Goal: Task Accomplishment & Management: Complete application form

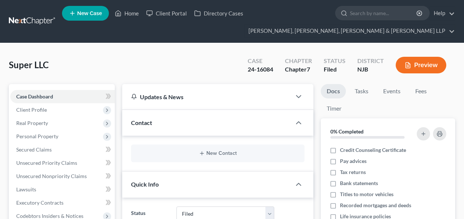
select select "6"
click at [370, 15] on input "search" at bounding box center [384, 13] width 68 height 14
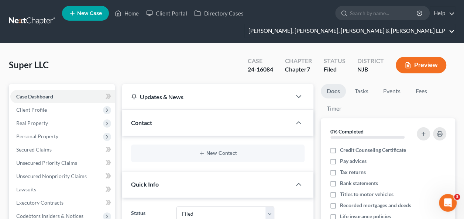
click at [378, 27] on link "[PERSON_NAME], [PERSON_NAME], [PERSON_NAME] & [PERSON_NAME] LLP" at bounding box center [350, 30] width 210 height 13
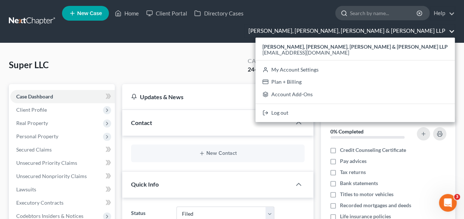
click at [380, 10] on input "search" at bounding box center [384, 13] width 68 height 14
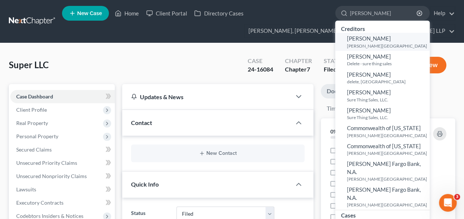
type input "[PERSON_NAME]"
click at [373, 40] on span "[PERSON_NAME]" at bounding box center [369, 38] width 44 height 7
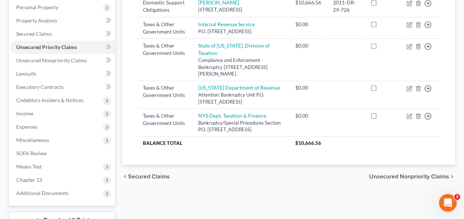
scroll to position [157, 0]
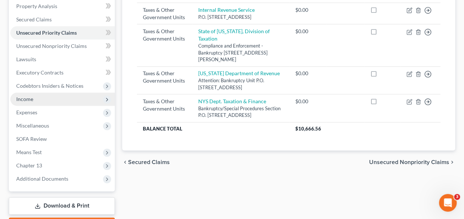
click at [42, 97] on span "Income" at bounding box center [62, 99] width 104 height 13
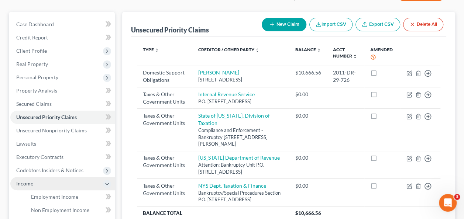
scroll to position [41, 0]
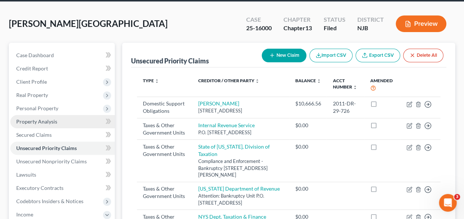
click at [60, 120] on link "Property Analysis" at bounding box center [62, 121] width 104 height 13
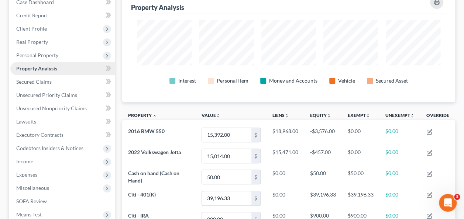
scroll to position [92, 0]
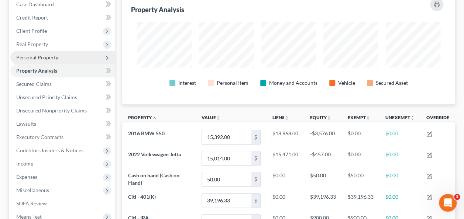
click at [82, 53] on span "Personal Property" at bounding box center [62, 57] width 104 height 13
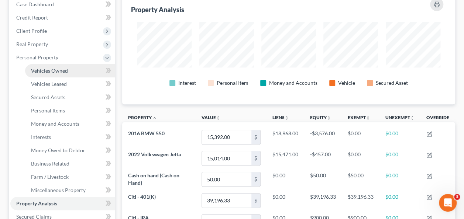
click at [68, 71] on link "Vehicles Owned" at bounding box center [70, 70] width 90 height 13
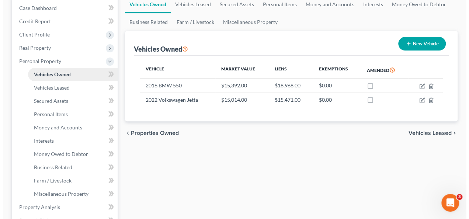
scroll to position [87, 0]
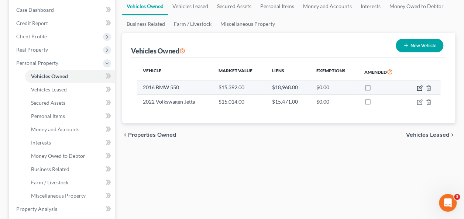
click at [418, 87] on icon "button" at bounding box center [420, 88] width 6 height 6
select select "0"
select select "10"
select select "2"
select select "0"
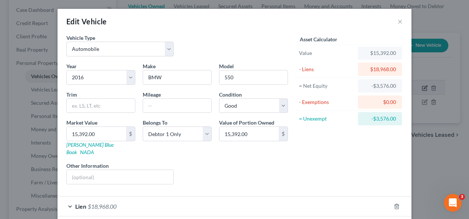
scroll to position [29, 0]
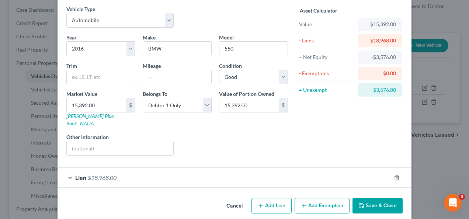
click at [330, 198] on button "Add Exemption" at bounding box center [322, 205] width 55 height 15
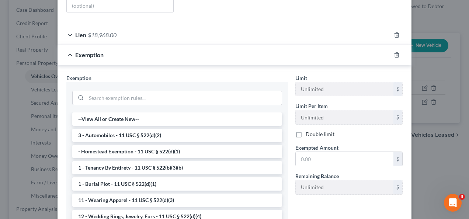
scroll to position [177, 0]
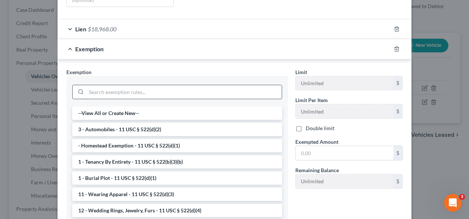
click at [218, 85] on input "search" at bounding box center [184, 92] width 196 height 14
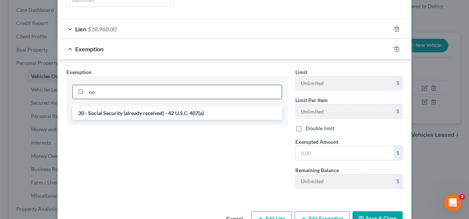
type input "n"
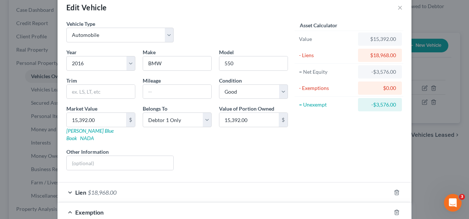
scroll to position [0, 0]
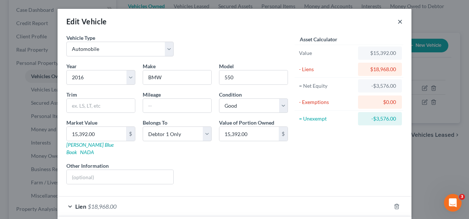
click at [398, 20] on button "×" at bounding box center [400, 21] width 5 height 9
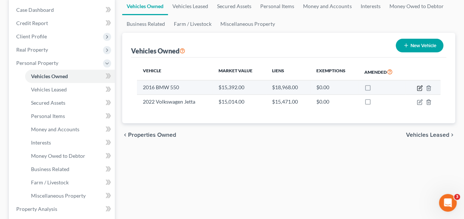
click at [417, 86] on icon "button" at bounding box center [419, 88] width 4 height 4
select select "0"
select select "10"
select select "2"
select select "0"
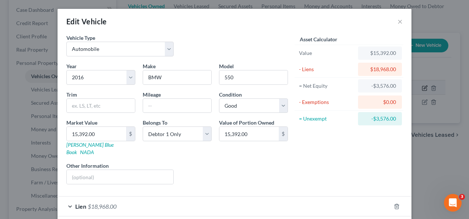
scroll to position [29, 0]
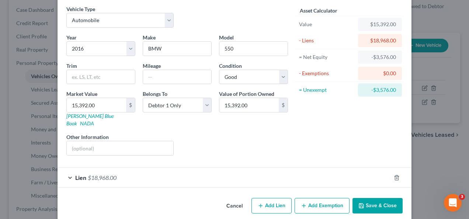
click at [150, 168] on div "Lien $18,968.00" at bounding box center [225, 178] width 334 height 20
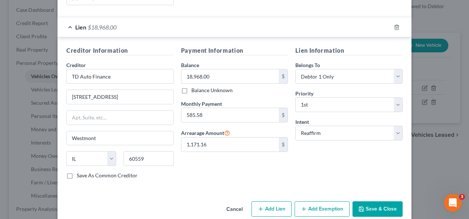
scroll to position [182, 0]
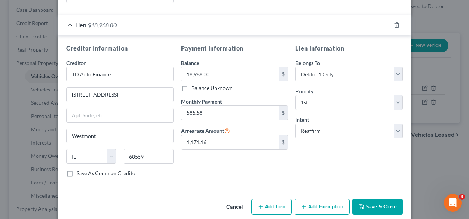
click at [330, 199] on button "Add Exemption" at bounding box center [322, 206] width 55 height 15
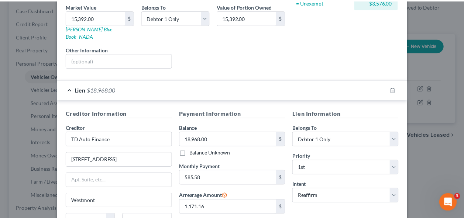
scroll to position [0, 0]
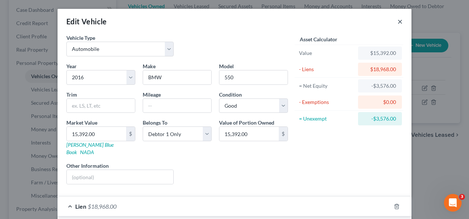
click at [398, 21] on button "×" at bounding box center [400, 21] width 5 height 9
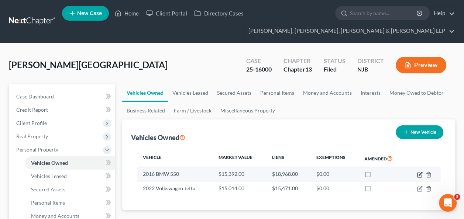
click at [417, 174] on icon "button" at bounding box center [419, 175] width 4 height 4
select select "0"
select select "10"
select select "2"
select select "0"
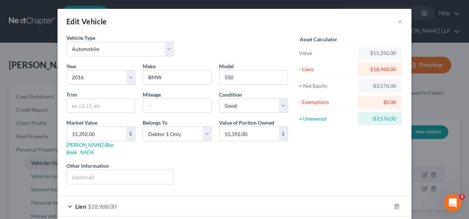
scroll to position [29, 0]
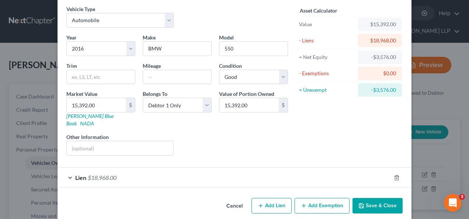
click at [369, 198] on button "Save & Close" at bounding box center [378, 205] width 50 height 15
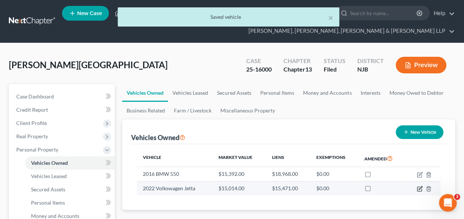
click at [419, 189] on icon "button" at bounding box center [419, 187] width 3 height 3
select select "0"
select select "4"
select select "2"
select select "3"
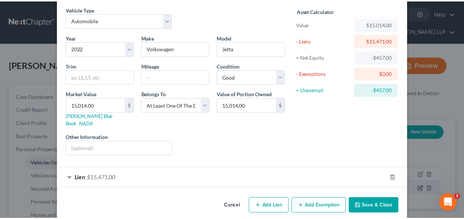
scroll to position [0, 0]
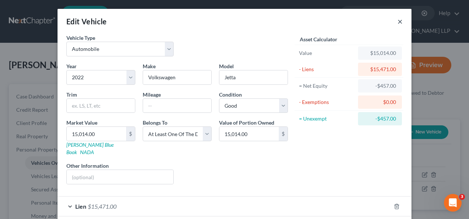
click at [398, 23] on button "×" at bounding box center [400, 21] width 5 height 9
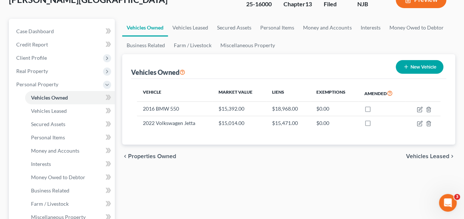
scroll to position [66, 0]
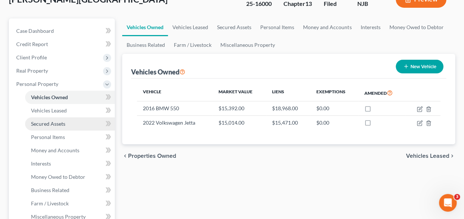
click at [55, 126] on link "Secured Assets" at bounding box center [70, 123] width 90 height 13
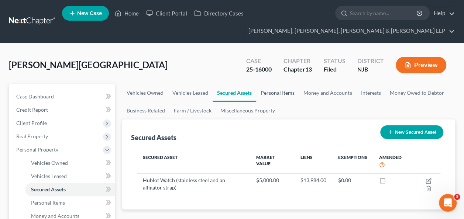
click at [273, 89] on link "Personal Items" at bounding box center [277, 93] width 43 height 18
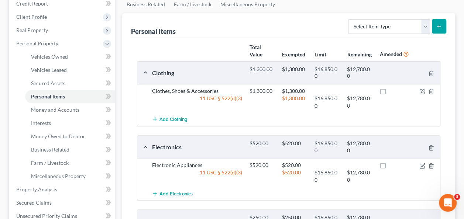
scroll to position [107, 0]
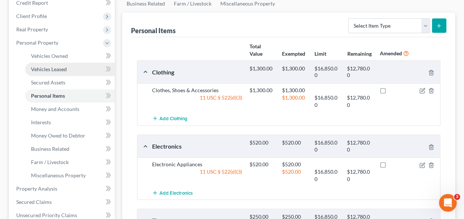
click at [61, 71] on span "Vehicles Leased" at bounding box center [49, 69] width 36 height 6
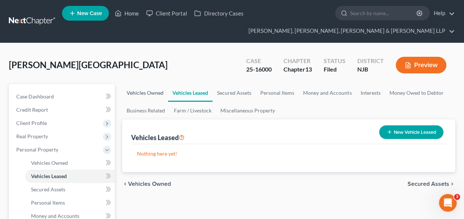
click at [148, 88] on link "Vehicles Owned" at bounding box center [145, 93] width 46 height 18
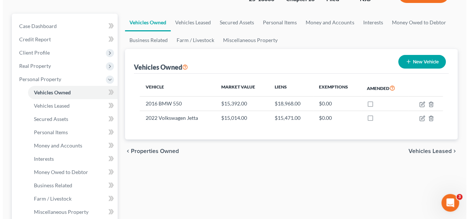
scroll to position [72, 0]
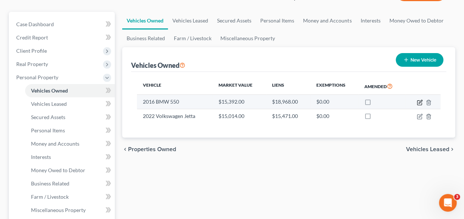
click at [417, 100] on icon "button" at bounding box center [420, 103] width 6 height 6
select select "0"
select select "10"
select select "2"
select select "0"
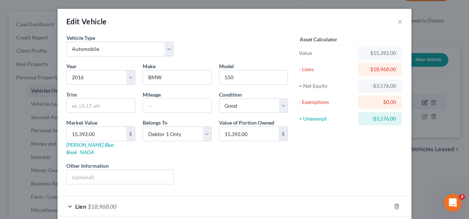
scroll to position [29, 0]
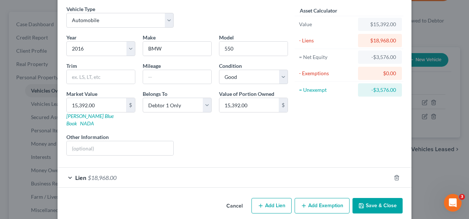
click at [328, 203] on button "Add Exemption" at bounding box center [322, 205] width 55 height 15
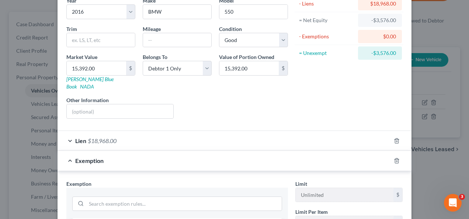
scroll to position [107, 0]
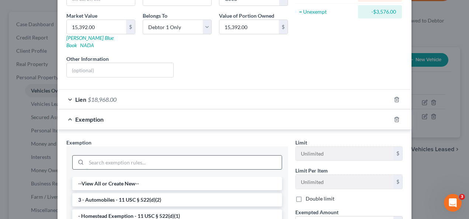
click at [167, 156] on input "search" at bounding box center [184, 163] width 196 height 14
paste input "–N.C. Gen. Stat. § 1C-1601(a)(3)"
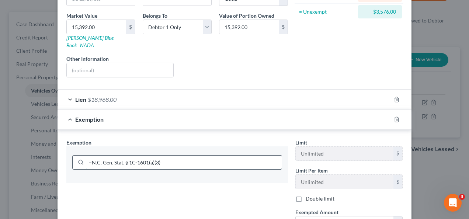
click at [89, 156] on input "–N.C. Gen. Stat. § 1C-1601(a)(3)" at bounding box center [184, 163] width 196 height 14
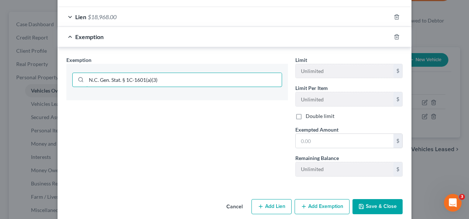
type input "N.C. Gen. Stat. § 1C-1601(a)(3)"
click at [263, 100] on div "Exemption Set must be selected for CA. Exemption * N.C. Gen. Stat. § 1C-1601(a)…" at bounding box center [177, 119] width 229 height 127
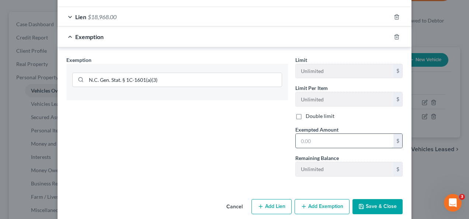
click at [310, 134] on input "text" at bounding box center [345, 141] width 98 height 14
click at [263, 131] on div "Exemption Set must be selected for CA. Exemption * N.C. Gen. Stat. § 1C-1601(a)…" at bounding box center [177, 119] width 229 height 127
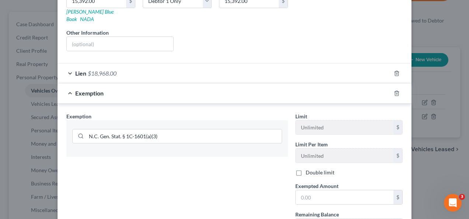
scroll to position [133, 0]
click at [397, 93] on line "button" at bounding box center [397, 93] width 0 height 1
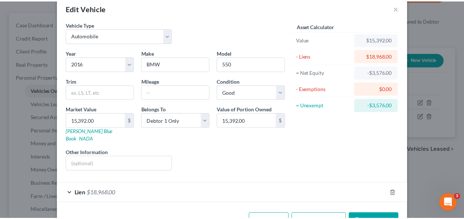
scroll to position [0, 0]
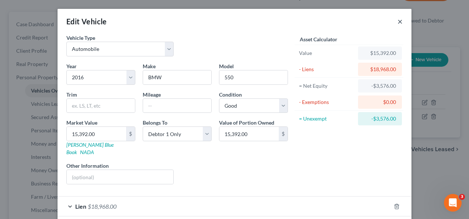
click at [400, 17] on button "×" at bounding box center [400, 21] width 5 height 9
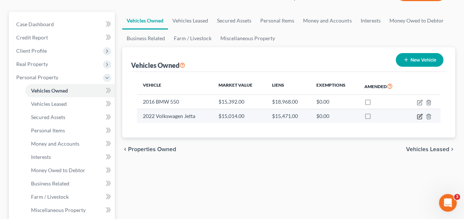
click at [419, 117] on icon "button" at bounding box center [420, 117] width 6 height 6
select select "0"
select select "4"
select select "2"
select select "3"
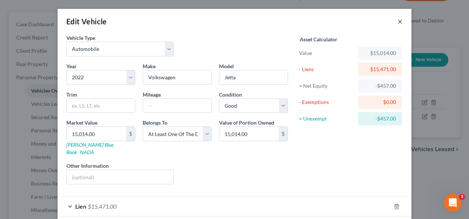
click at [399, 24] on button "×" at bounding box center [400, 21] width 5 height 9
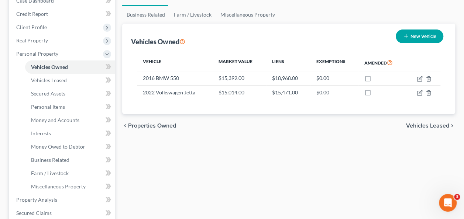
scroll to position [96, 0]
click at [67, 79] on link "Vehicles Leased" at bounding box center [70, 80] width 90 height 13
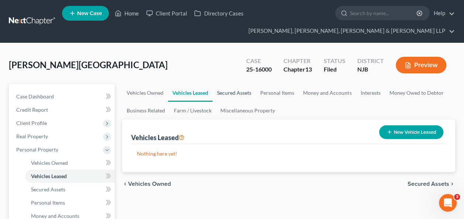
click at [233, 92] on link "Secured Assets" at bounding box center [234, 93] width 43 height 18
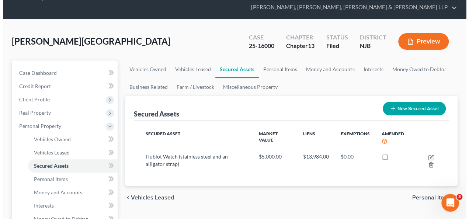
scroll to position [52, 0]
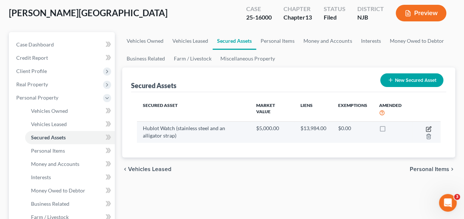
click at [427, 127] on icon "button" at bounding box center [428, 129] width 4 height 4
select select "jewelry"
select select "2"
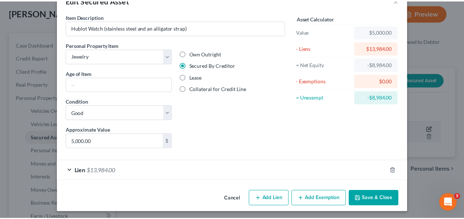
scroll to position [0, 0]
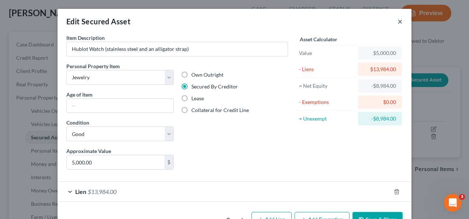
click at [398, 24] on button "×" at bounding box center [400, 21] width 5 height 9
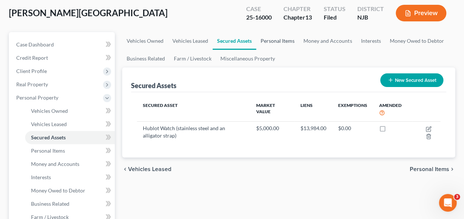
click at [278, 42] on link "Personal Items" at bounding box center [277, 41] width 43 height 18
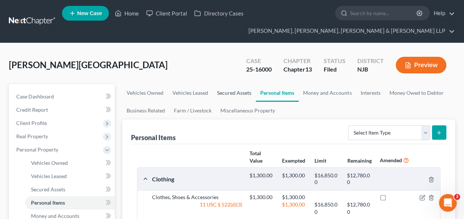
click at [230, 98] on link "Secured Assets" at bounding box center [234, 93] width 43 height 18
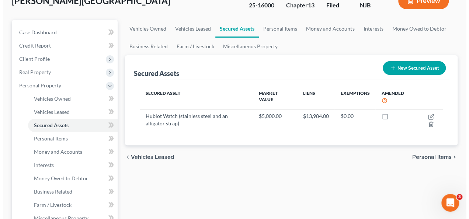
scroll to position [64, 0]
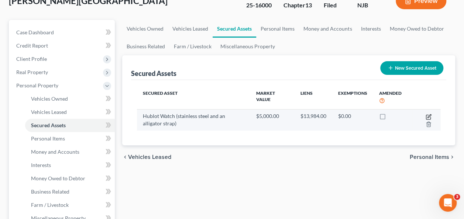
click at [429, 114] on icon "button" at bounding box center [428, 115] width 3 height 3
select select "jewelry"
select select "2"
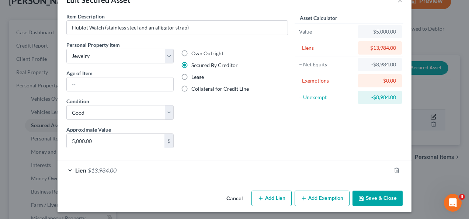
scroll to position [0, 0]
click at [180, 170] on div "Lien $13,984.00" at bounding box center [225, 171] width 334 height 20
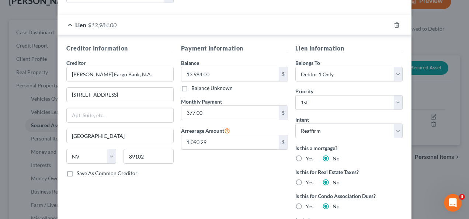
scroll to position [167, 0]
click at [395, 126] on select "Select Surrender Redeem Reaffirm Avoid Other" at bounding box center [349, 130] width 107 height 15
select select "0"
click at [296, 123] on select "Select Surrender Redeem Reaffirm Avoid Other" at bounding box center [349, 130] width 107 height 15
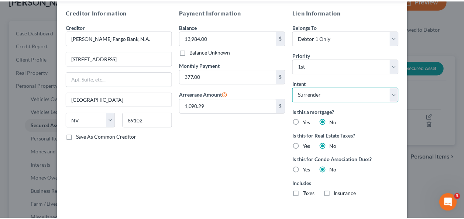
scroll to position [232, 0]
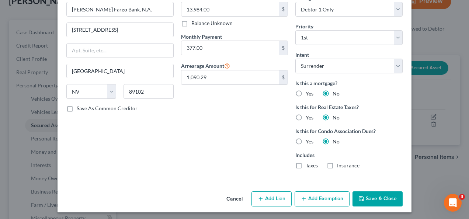
click at [386, 196] on button "Save & Close" at bounding box center [378, 199] width 50 height 15
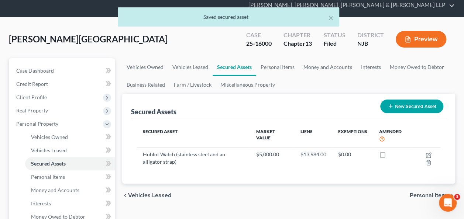
scroll to position [23, 0]
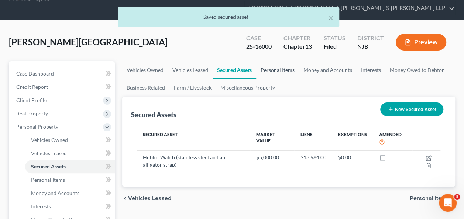
click at [287, 71] on link "Personal Items" at bounding box center [277, 70] width 43 height 18
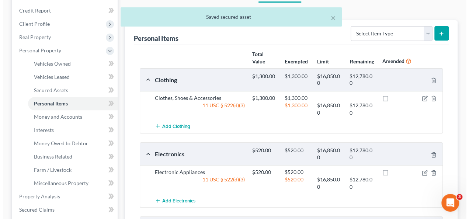
scroll to position [101, 0]
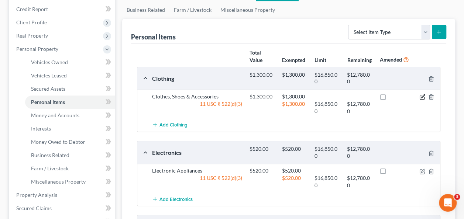
click at [423, 97] on icon "button" at bounding box center [422, 97] width 6 height 6
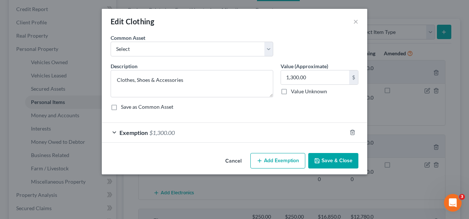
click at [205, 131] on div "Exemption $1,300.00" at bounding box center [224, 133] width 245 height 20
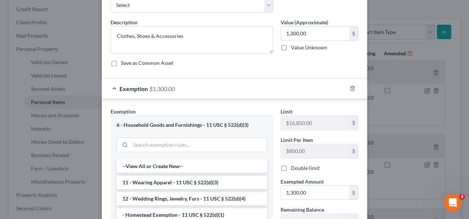
scroll to position [66, 0]
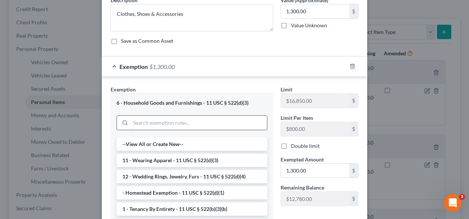
click at [159, 123] on input "search" at bounding box center [199, 123] width 137 height 14
click at [352, 66] on line "button" at bounding box center [352, 66] width 0 height 1
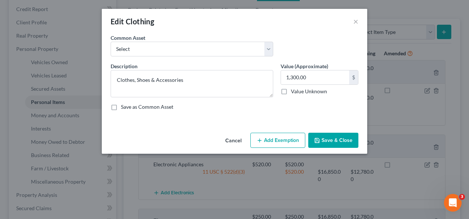
scroll to position [0, 0]
click at [289, 145] on button "Add Exemption" at bounding box center [278, 140] width 55 height 15
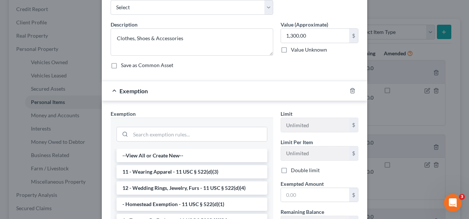
scroll to position [52, 0]
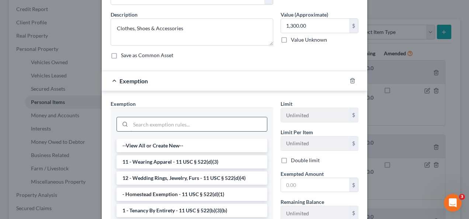
click at [181, 121] on input "search" at bounding box center [199, 124] width 137 height 14
paste input "–N.C. Const. art. X, § 1; N.C. Gen. Stat. §§ 1C-1601(a) and (e)"
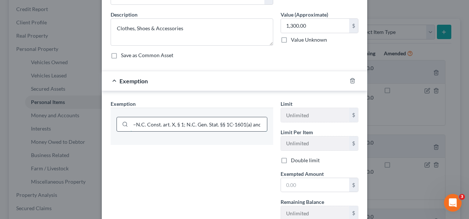
scroll to position [0, 5]
type input "–N.C. Const. art. X, § 1; N.C. Gen. Stat. §§ 1C-1601(a) and (e)"
click at [313, 188] on input "text" at bounding box center [315, 185] width 68 height 14
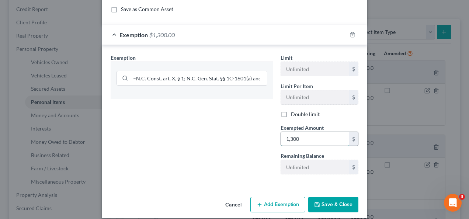
scroll to position [104, 0]
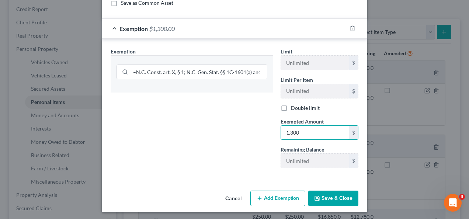
type input "1,300"
click at [342, 198] on button "Save & Close" at bounding box center [333, 198] width 50 height 15
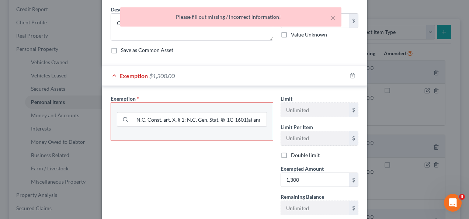
scroll to position [41, 0]
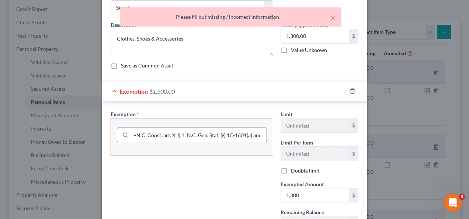
click at [217, 136] on input "–N.C. Const. art. X, § 1; N.C. Gen. Stat. §§ 1C-1601(a) and (e)" at bounding box center [199, 135] width 136 height 14
click at [217, 138] on input "–N.C. Const. art. X, § 1; N.C. Gen. Stat. §§ 1C-1601(a) and (e)" at bounding box center [199, 135] width 136 height 14
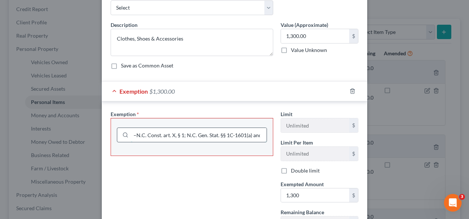
click at [147, 135] on input "–N.C. Const. art. X, § 1; N.C. Gen. Stat. §§ 1C-1601(a) and (e)" at bounding box center [199, 135] width 136 height 14
click at [118, 133] on div at bounding box center [124, 135] width 14 height 14
click at [131, 134] on input "–N.C. Const. art. X, § 1; N.C. Gen. Stat. §§ 1C-1601(a) and (e)" at bounding box center [199, 135] width 136 height 14
click at [133, 134] on input "–N.C. Const. art. X, § 1; N.C. Gen. Stat. §§ 1C-1601(a) and (e)" at bounding box center [199, 135] width 136 height 14
type input "N.C. Const. art. X, § 1; N.C. Gen. Stat. §§ 1C-1601(a) and (e)"
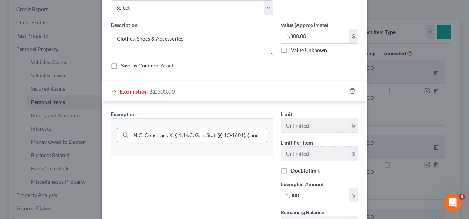
scroll to position [104, 0]
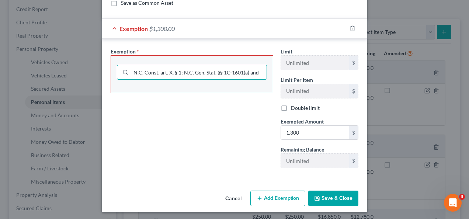
click at [332, 197] on button "Save & Close" at bounding box center [333, 198] width 50 height 15
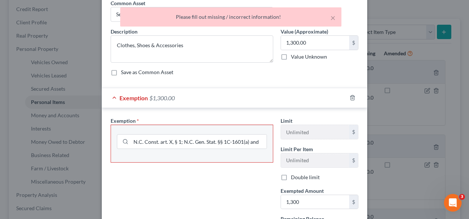
scroll to position [0, 0]
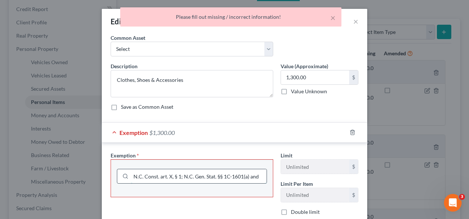
click at [239, 173] on input "N.C. Const. art. X, § 1; N.C. Gen. Stat. §§ 1C-1601(a) and (e)" at bounding box center [199, 176] width 136 height 14
click at [239, 172] on input "N.C. Const. art. X, § 1; N.C. Gen. Stat. §§ 1C-1601(a) and (e)" at bounding box center [199, 176] width 136 height 14
click at [243, 172] on input "N.C. Const. art. X, § 1; N.C. Gen. Stat. §§ 1C-1601(a) and (e)" at bounding box center [199, 176] width 136 height 14
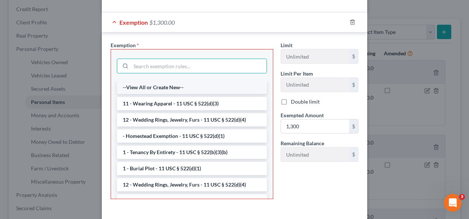
click at [207, 87] on li "--View All or Create New--" at bounding box center [192, 87] width 150 height 13
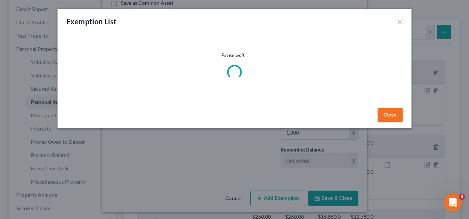
select select "0"
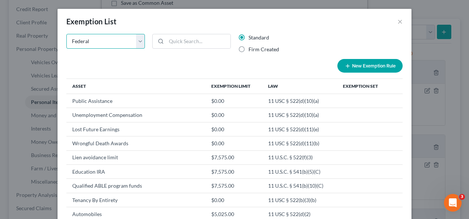
click at [138, 41] on select "State Federal AL AK AR AZ CA CO CT DE DC [GEOGRAPHIC_DATA] [GEOGRAPHIC_DATA] GU…" at bounding box center [105, 41] width 79 height 15
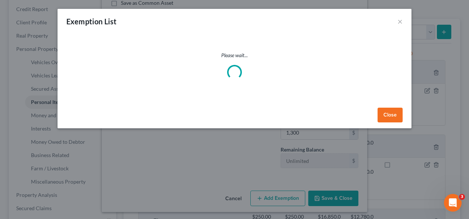
select select "29"
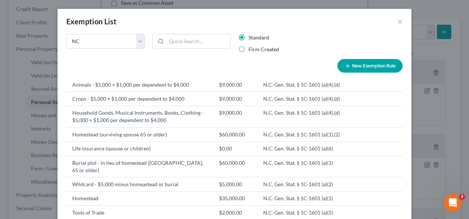
scroll to position [480, 0]
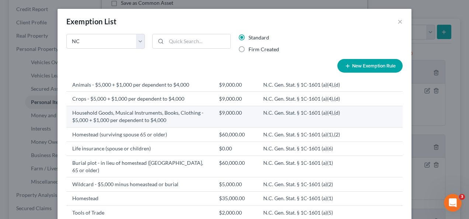
click at [155, 120] on td "Household Goods, Musical Instruments, Books, Clothing - $5,000 + $1,000 per dep…" at bounding box center [139, 116] width 147 height 21
click at [120, 115] on td "Household Goods, Musical Instruments, Books, Clothing - $5,000 + $1,000 per dep…" at bounding box center [139, 116] width 147 height 21
click at [288, 115] on td "N.C. Gen. Stat. § 1C-1601 (a)(4),(d)" at bounding box center [303, 116] width 91 height 21
click at [172, 120] on td "Household Goods, Musical Instruments, Books, Clothing - $5,000 + $1,000 per dep…" at bounding box center [139, 116] width 147 height 21
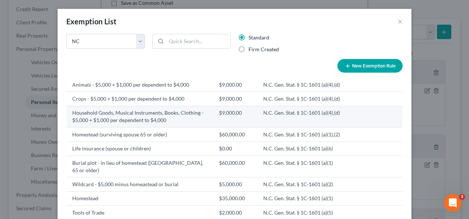
click at [172, 120] on td "Household Goods, Musical Instruments, Books, Clothing - $5,000 + $1,000 per dep…" at bounding box center [139, 116] width 147 height 21
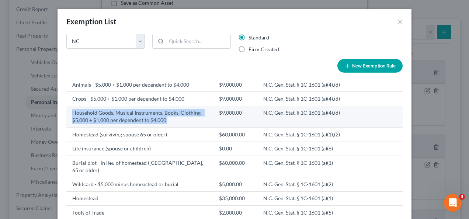
click at [172, 120] on td "Household Goods, Musical Instruments, Books, Clothing - $5,000 + $1,000 per dep…" at bounding box center [139, 116] width 147 height 21
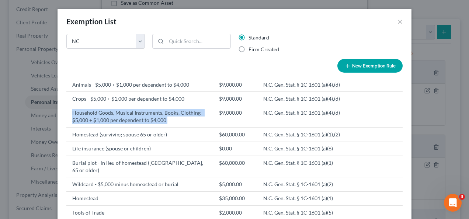
click at [355, 64] on button "New Exemption Rule" at bounding box center [370, 66] width 65 height 14
select select "29"
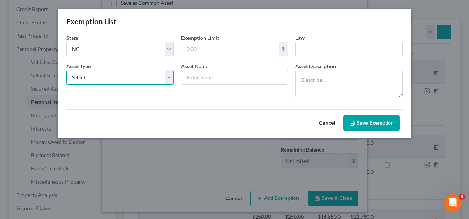
click at [170, 77] on select "Select Homestead Other" at bounding box center [119, 77] width 107 height 15
select select "1"
click at [66, 70] on select "Select Homestead Other" at bounding box center [119, 77] width 107 height 15
click at [132, 79] on select "Select Homestead Other" at bounding box center [119, 77] width 107 height 15
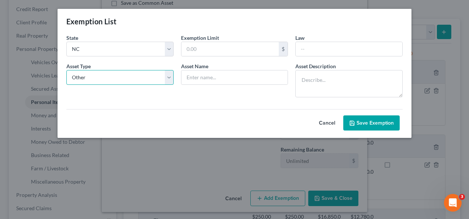
click at [132, 79] on select "Select Homestead Other" at bounding box center [119, 77] width 107 height 15
click at [264, 119] on div "Cancel Save Exemption" at bounding box center [235, 117] width 344 height 28
click at [365, 120] on button "Save Exemption" at bounding box center [372, 122] width 56 height 15
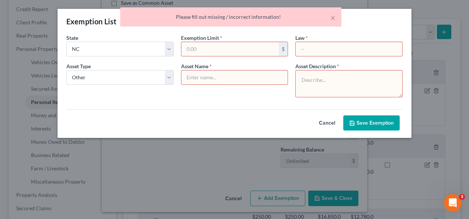
click at [246, 113] on div "Cancel Save Exemption" at bounding box center [235, 117] width 344 height 28
click at [170, 77] on select "Select Homestead Other" at bounding box center [119, 77] width 107 height 15
select select
click at [66, 70] on select "Select Homestead Other" at bounding box center [119, 77] width 107 height 15
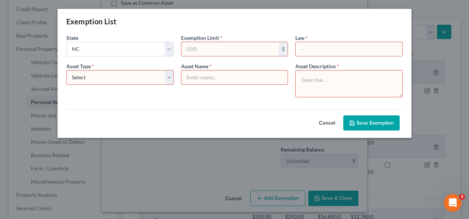
click at [325, 118] on button "Cancel" at bounding box center [327, 123] width 32 height 15
select select "29"
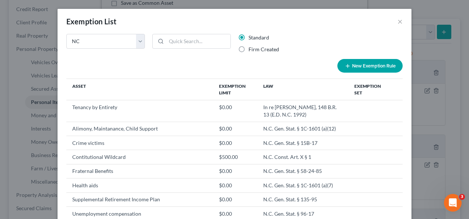
click at [408, 103] on div "State Federal AL AK AR AZ CA CO [GEOGRAPHIC_DATA] DE DC [GEOGRAPHIC_DATA] [GEOG…" at bounding box center [235, 134] width 354 height 200
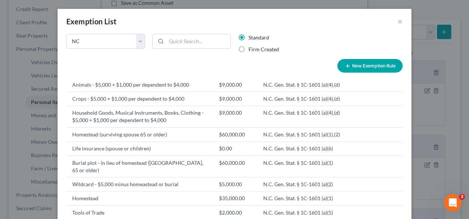
click at [339, 31] on div "Exemption List ×" at bounding box center [235, 21] width 354 height 25
click at [398, 21] on button "×" at bounding box center [400, 21] width 5 height 9
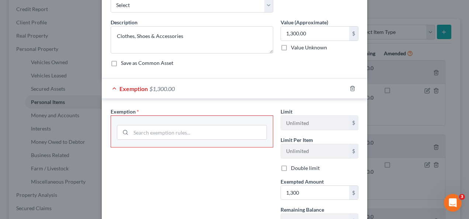
scroll to position [35, 0]
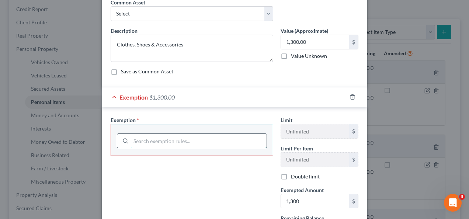
click at [213, 139] on input "search" at bounding box center [199, 141] width 136 height 14
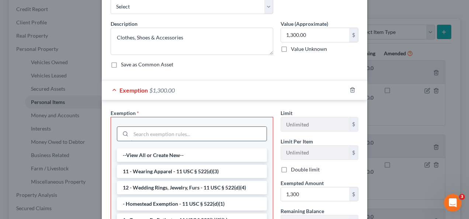
scroll to position [47, 0]
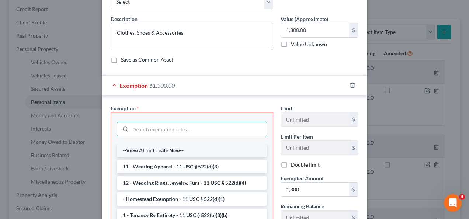
click at [201, 150] on li "--View All or Create New--" at bounding box center [192, 150] width 150 height 13
select select "0"
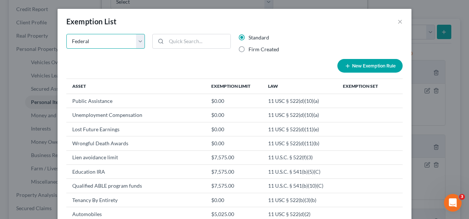
click at [141, 40] on select "State Federal AL AK AR AZ CA CO CT DE DC [GEOGRAPHIC_DATA] [GEOGRAPHIC_DATA] GU…" at bounding box center [105, 41] width 79 height 15
select select "29"
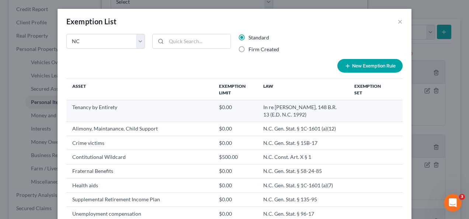
click at [118, 107] on td "Tenancy by Entirety" at bounding box center [139, 110] width 147 height 21
click at [113, 108] on td "Tenancy by Entirety" at bounding box center [139, 110] width 147 height 21
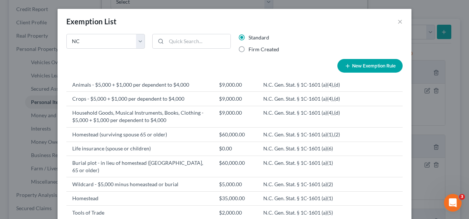
scroll to position [455, 0]
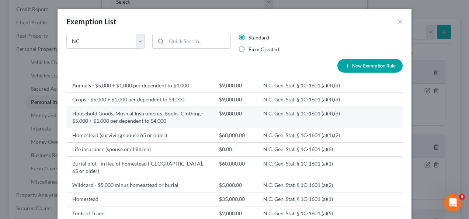
click at [180, 128] on td "Household Goods, Musical Instruments, Books, Clothing - $5,000 + $1,000 per dep…" at bounding box center [139, 117] width 147 height 21
click at [178, 128] on td "Household Goods, Musical Instruments, Books, Clothing - $5,000 + $1,000 per dep…" at bounding box center [139, 117] width 147 height 21
click at [176, 128] on td "Household Goods, Musical Instruments, Books, Clothing - $5,000 + $1,000 per dep…" at bounding box center [139, 117] width 147 height 21
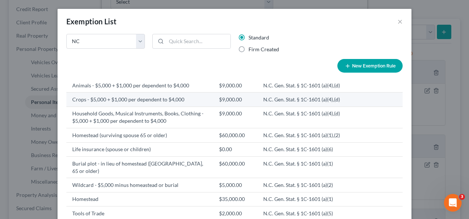
click at [192, 107] on td "Crops - $5,000 + $1,000 per dependent to $4,000" at bounding box center [139, 100] width 147 height 14
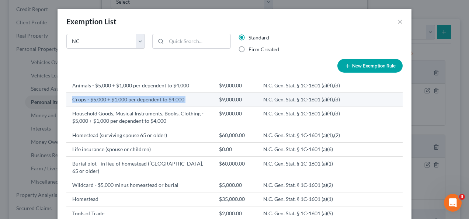
click at [192, 107] on td "Crops - $5,000 + $1,000 per dependent to $4,000" at bounding box center [139, 100] width 147 height 14
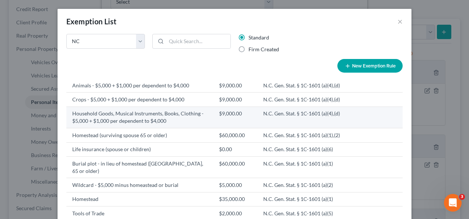
drag, startPoint x: 192, startPoint y: 132, endPoint x: 152, endPoint y: 138, distance: 40.7
click at [152, 128] on td "Household Goods, Musical Instruments, Books, Clothing - $5,000 + $1,000 per dep…" at bounding box center [139, 117] width 147 height 21
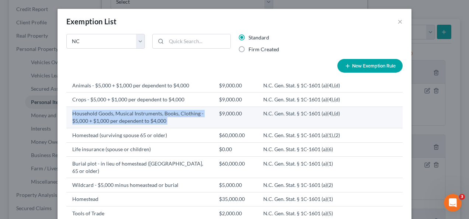
click at [152, 128] on td "Household Goods, Musical Instruments, Books, Clothing - $5,000 + $1,000 per dep…" at bounding box center [139, 117] width 147 height 21
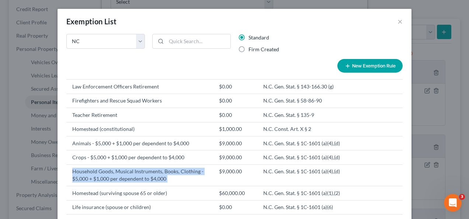
scroll to position [480, 0]
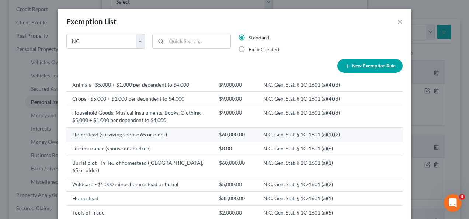
click at [279, 128] on td "N.C. Gen. Stat. § 1C-1601 (a)(1),(2)" at bounding box center [303, 135] width 91 height 14
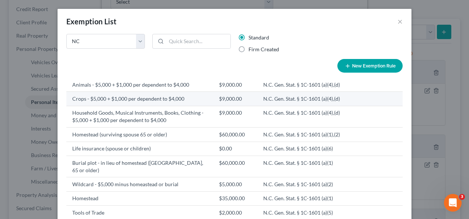
drag, startPoint x: 279, startPoint y: 128, endPoint x: 233, endPoint y: 103, distance: 52.5
click at [233, 103] on td "$9,000.00" at bounding box center [235, 99] width 44 height 14
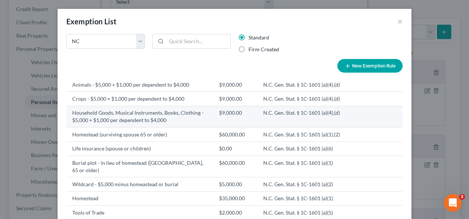
click at [265, 116] on td "N.C. Gen. Stat. § 1C-1601 (a)(4),(d)" at bounding box center [303, 116] width 91 height 21
drag, startPoint x: 265, startPoint y: 116, endPoint x: 281, endPoint y: 124, distance: 17.8
click at [281, 124] on td "N.C. Gen. Stat. § 1C-1601 (a)(4),(d)" at bounding box center [303, 116] width 91 height 21
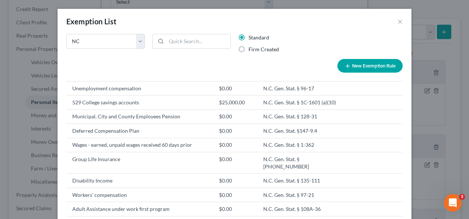
scroll to position [0, 0]
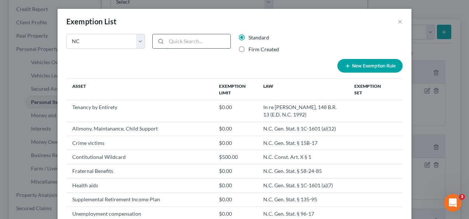
click at [173, 38] on input "search" at bounding box center [198, 41] width 64 height 14
click at [181, 43] on input "search" at bounding box center [198, 41] width 64 height 14
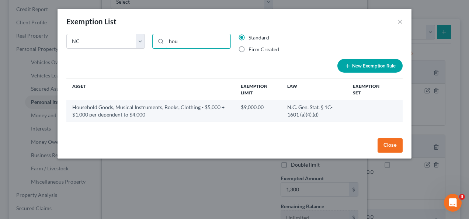
type input "hou"
click at [211, 106] on td "Household Goods, Musical Instruments, Books, Clothing - $5,000 + $1,000 per dep…" at bounding box center [150, 110] width 169 height 21
click at [172, 106] on td "Household Goods, Musical Instruments, Books, Clothing - $5,000 + $1,000 per dep…" at bounding box center [150, 110] width 169 height 21
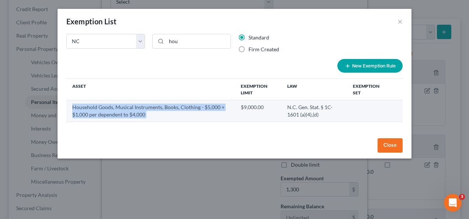
click at [172, 106] on td "Household Goods, Musical Instruments, Books, Clothing - $5,000 + $1,000 per dep…" at bounding box center [150, 110] width 169 height 21
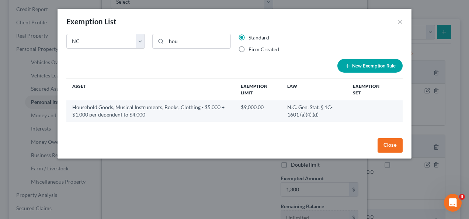
drag, startPoint x: 172, startPoint y: 106, endPoint x: 332, endPoint y: 117, distance: 160.9
click at [332, 117] on td "N.C. Gen. Stat. § 1C-1601 (a)(4),(d)" at bounding box center [315, 110] width 66 height 21
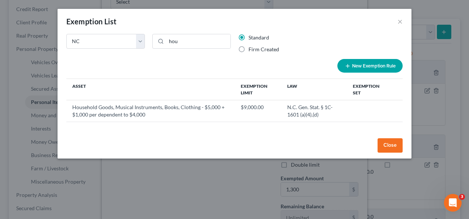
click at [359, 90] on th "Exemption Set" at bounding box center [369, 89] width 44 height 21
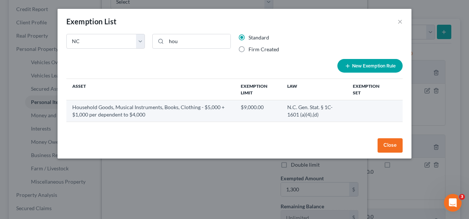
click at [300, 106] on td "N.C. Gen. Stat. § 1C-1601 (a)(4),(d)" at bounding box center [315, 110] width 66 height 21
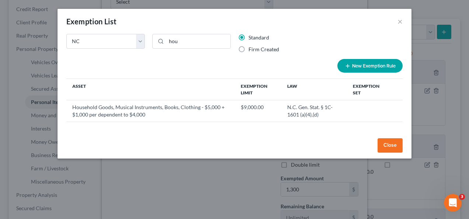
click at [393, 141] on button "Close" at bounding box center [390, 145] width 25 height 15
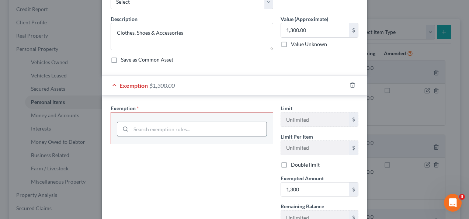
click at [195, 130] on input "search" at bounding box center [199, 129] width 136 height 14
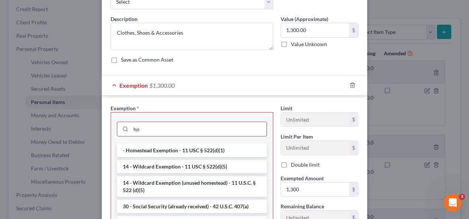
type input "h"
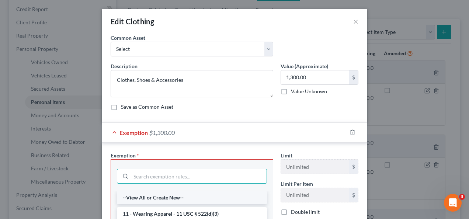
click at [189, 196] on li "--View All or Create New--" at bounding box center [192, 197] width 150 height 13
select select "0"
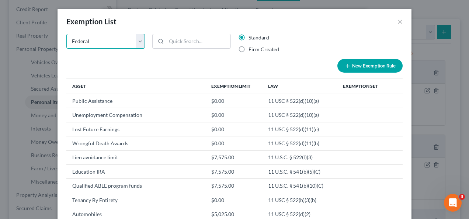
click at [134, 37] on select "State Federal AL AK AR AZ CA CO CT DE DC [GEOGRAPHIC_DATA] [GEOGRAPHIC_DATA] GU…" at bounding box center [105, 41] width 79 height 15
select select "29"
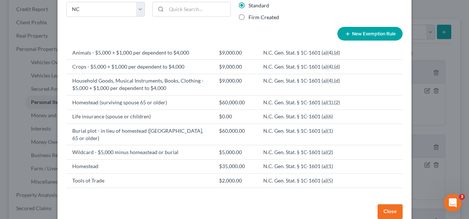
scroll to position [28, 0]
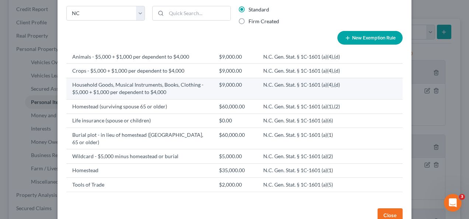
click at [254, 86] on td "$9,000.00" at bounding box center [235, 88] width 44 height 21
click at [250, 89] on td "$9,000.00" at bounding box center [235, 88] width 44 height 21
click at [252, 85] on td "$9,000.00" at bounding box center [235, 88] width 44 height 21
click at [101, 84] on td "Household Goods, Musical Instruments, Books, Clothing - $5,000 + $1,000 per dep…" at bounding box center [139, 88] width 147 height 21
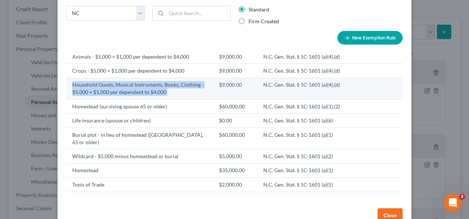
click at [101, 84] on td "Household Goods, Musical Instruments, Books, Clothing - $5,000 + $1,000 per dep…" at bounding box center [139, 88] width 147 height 21
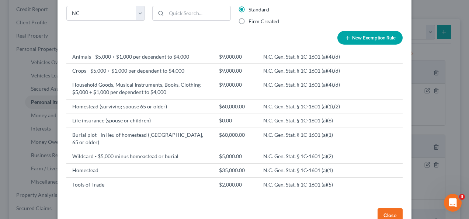
click at [249, 22] on label "Firm Created" at bounding box center [264, 21] width 31 height 7
click at [252, 22] on input "Firm Created" at bounding box center [254, 20] width 5 height 5
radio input "true"
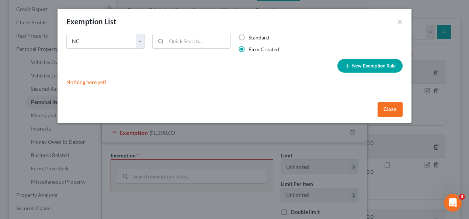
scroll to position [0, 0]
click at [209, 46] on input "search" at bounding box center [198, 41] width 64 height 14
click at [249, 36] on label "Standard" at bounding box center [259, 37] width 21 height 7
click at [252, 36] on input "Standard" at bounding box center [254, 36] width 5 height 5
radio input "true"
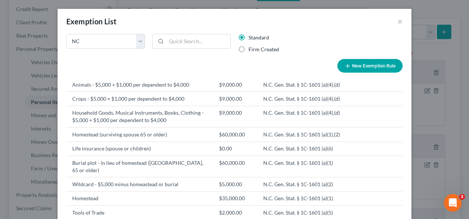
scroll to position [46, 0]
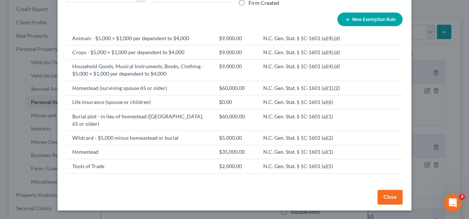
click at [383, 201] on button "Close" at bounding box center [390, 197] width 25 height 15
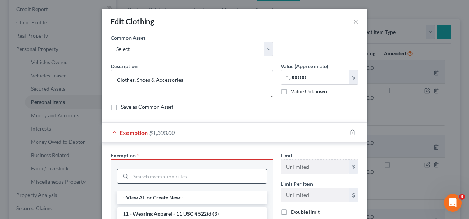
click at [153, 169] on input "search" at bounding box center [199, 176] width 136 height 14
click at [145, 195] on li "--View All or Create New--" at bounding box center [192, 197] width 150 height 13
select select "0"
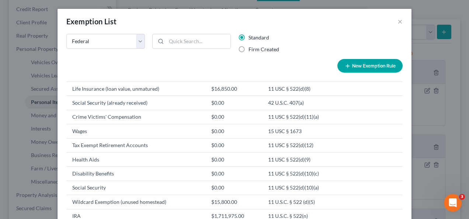
scroll to position [421, 0]
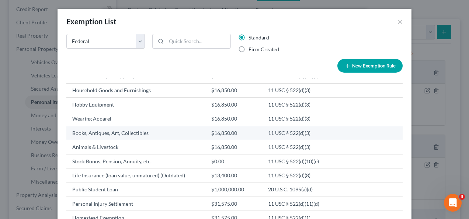
click at [339, 126] on td at bounding box center [363, 133] width 52 height 14
click at [288, 126] on td "11 USC § 522(d)(3)" at bounding box center [299, 133] width 75 height 14
click at [286, 128] on td "11 USC § 522(d)(3)" at bounding box center [299, 133] width 75 height 14
click at [282, 129] on td "11 USC § 522(d)(3)" at bounding box center [299, 133] width 75 height 14
click at [281, 128] on td "11 USC § 522(d)(3)" at bounding box center [299, 133] width 75 height 14
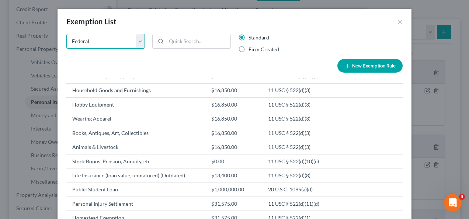
click at [134, 43] on select "State Federal AL AK AR AZ CA CO CT DE DC [GEOGRAPHIC_DATA] [GEOGRAPHIC_DATA] GU…" at bounding box center [105, 41] width 79 height 15
click at [403, 21] on div "Exemption List ×" at bounding box center [235, 21] width 354 height 25
click at [393, 21] on div "Exemption List ×" at bounding box center [235, 21] width 354 height 25
click at [401, 23] on div "Exemption List ×" at bounding box center [235, 21] width 354 height 25
